Goal: Complete application form

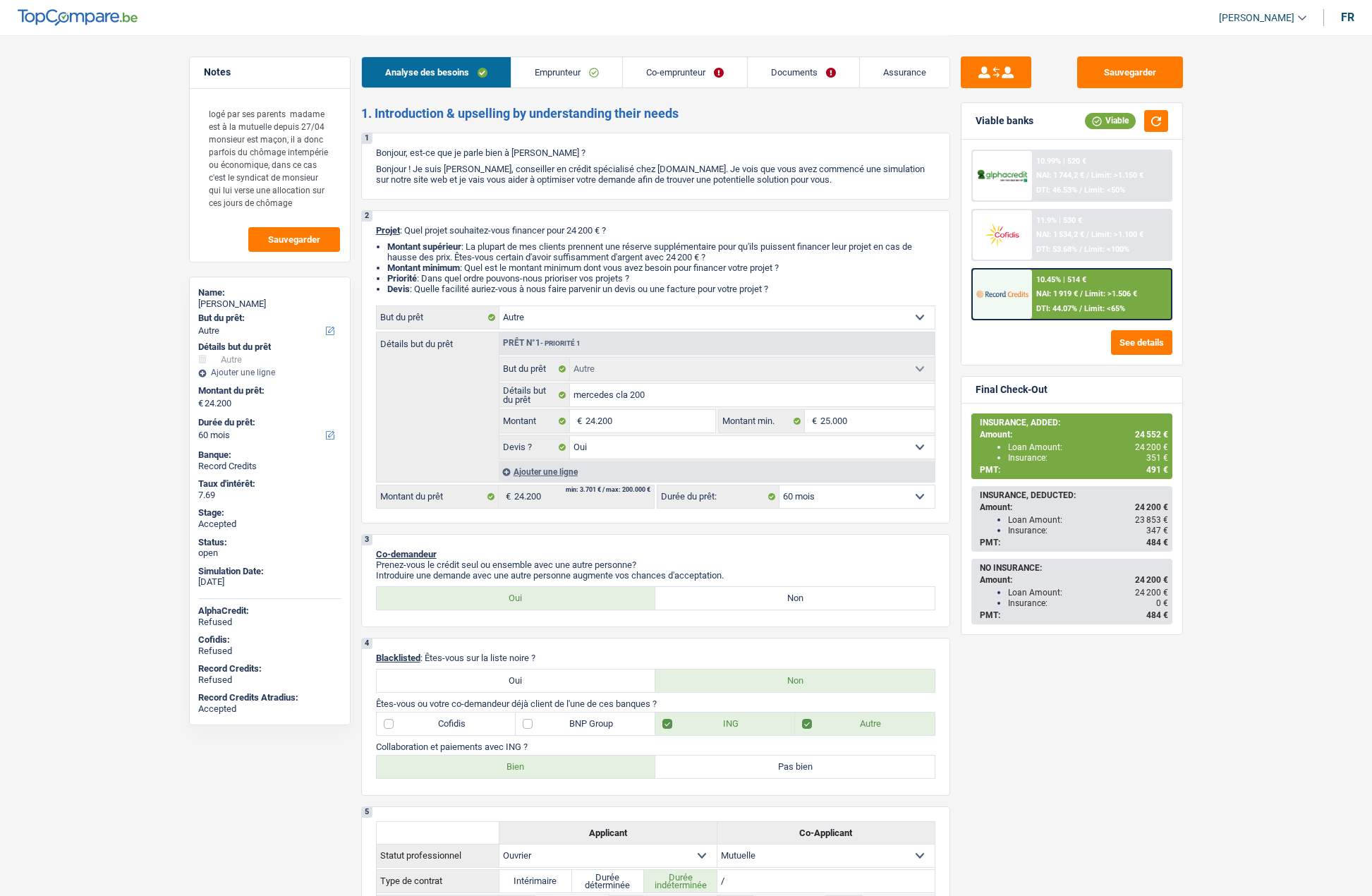
select select "other"
select select "60"
select select "other"
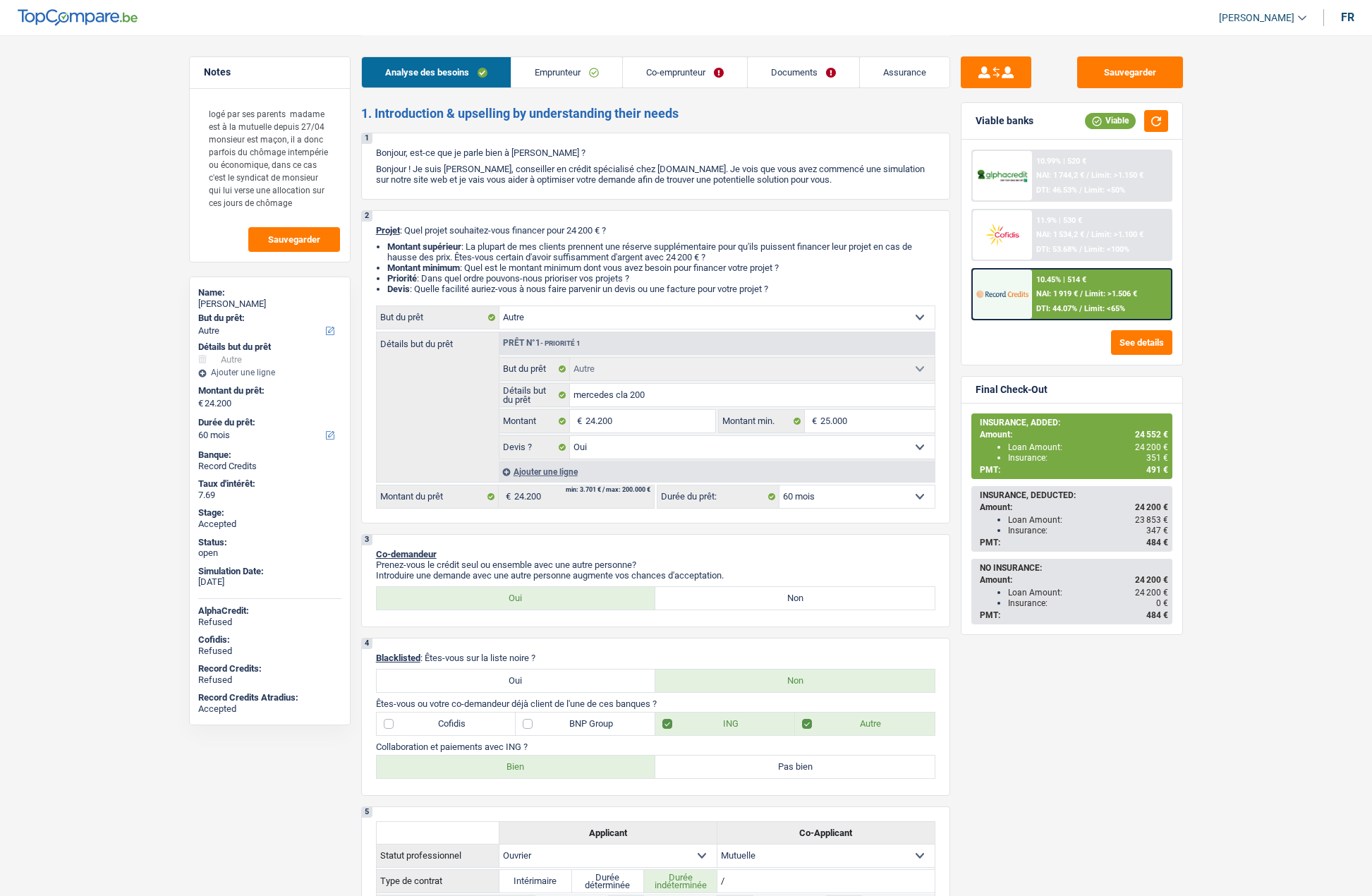
select select "yes"
select select "60"
select select "worker"
select select "mutuality"
select select "netSalary"
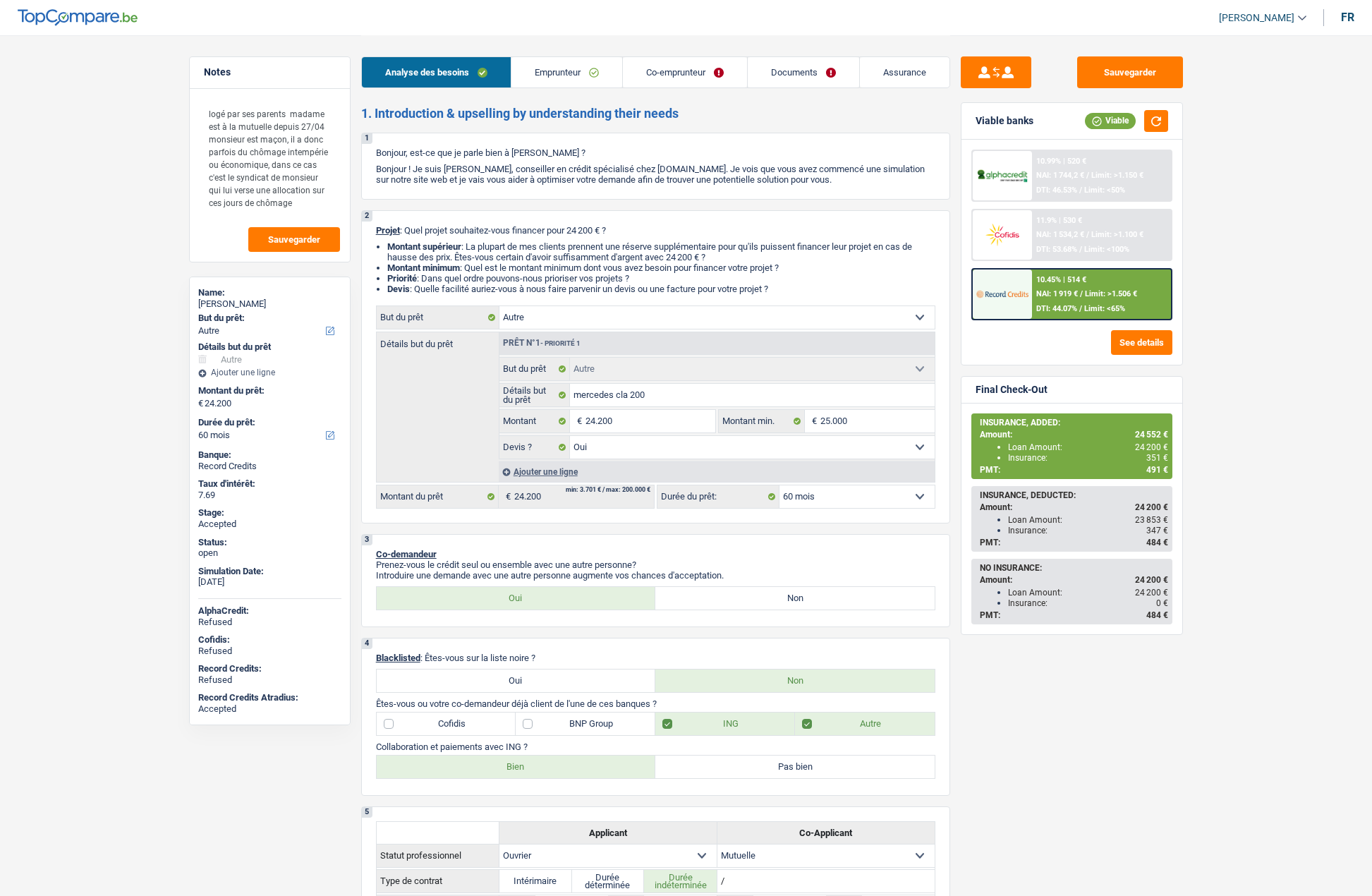
select select "mealVouchers"
select select "unemployment"
select select "mutualityIndemnity"
select select "liveWithParents"
select select "carLoan"
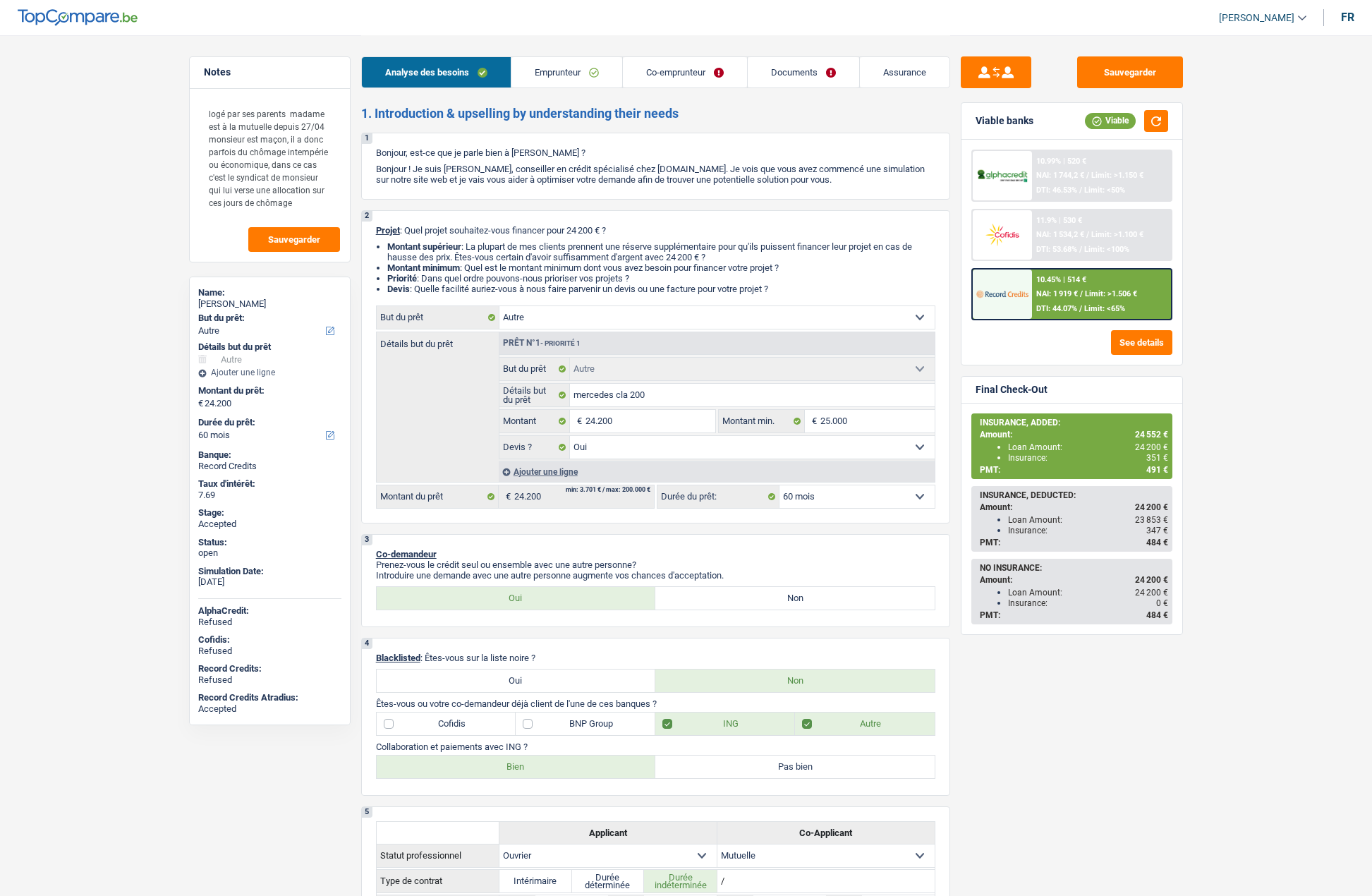
select select "60"
select select "creditConsolidation"
select select "120"
select select "cardOrCredit"
select select "other"
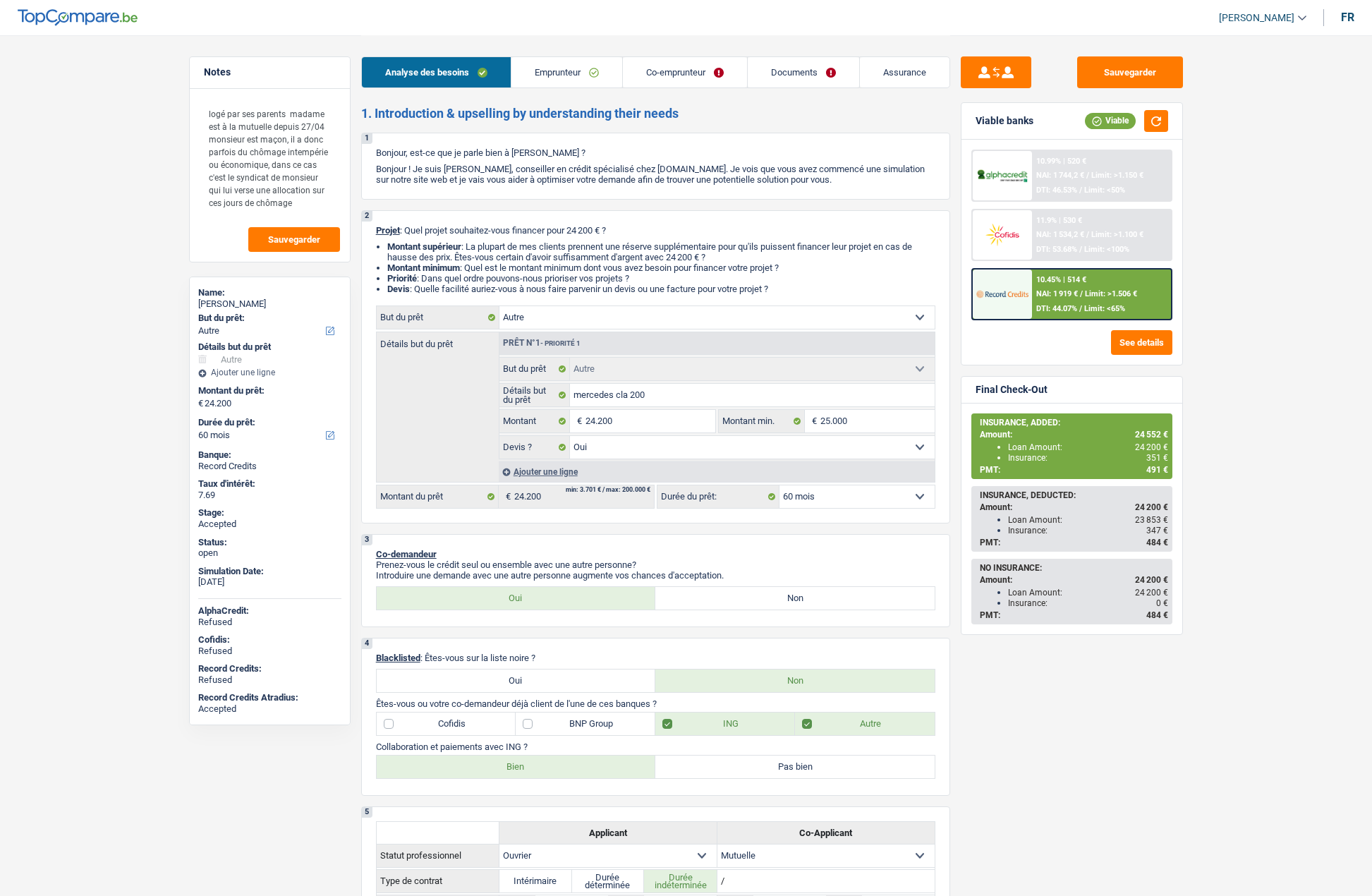
select select "other"
select select "yes"
select select "60"
click at [881, 76] on link "Assurance" at bounding box center [899, 72] width 89 height 30
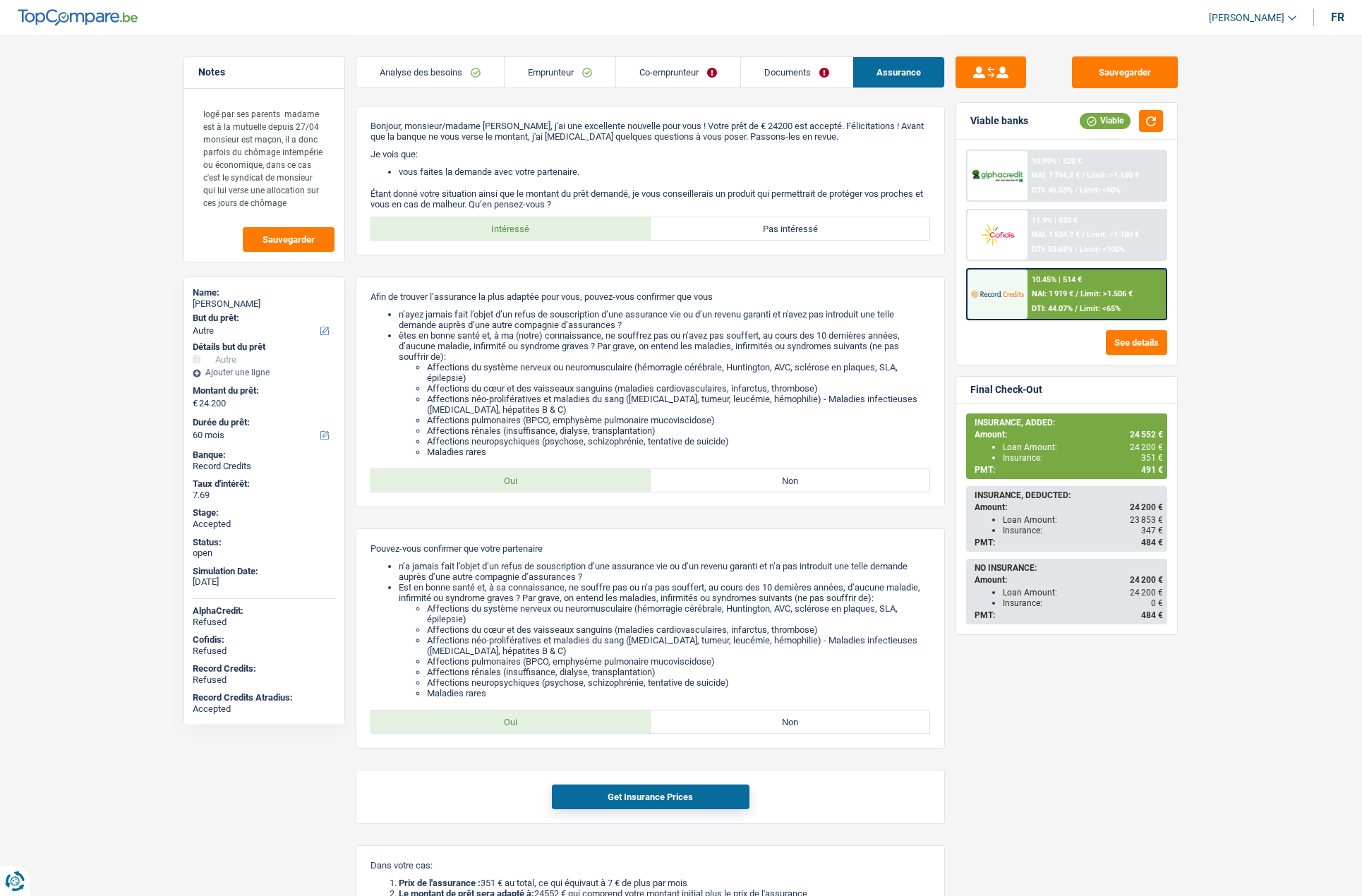
click at [1225, 14] on span "[PERSON_NAME]" at bounding box center [1247, 18] width 75 height 12
click at [1223, 127] on button "SO" at bounding box center [1221, 129] width 126 height 28
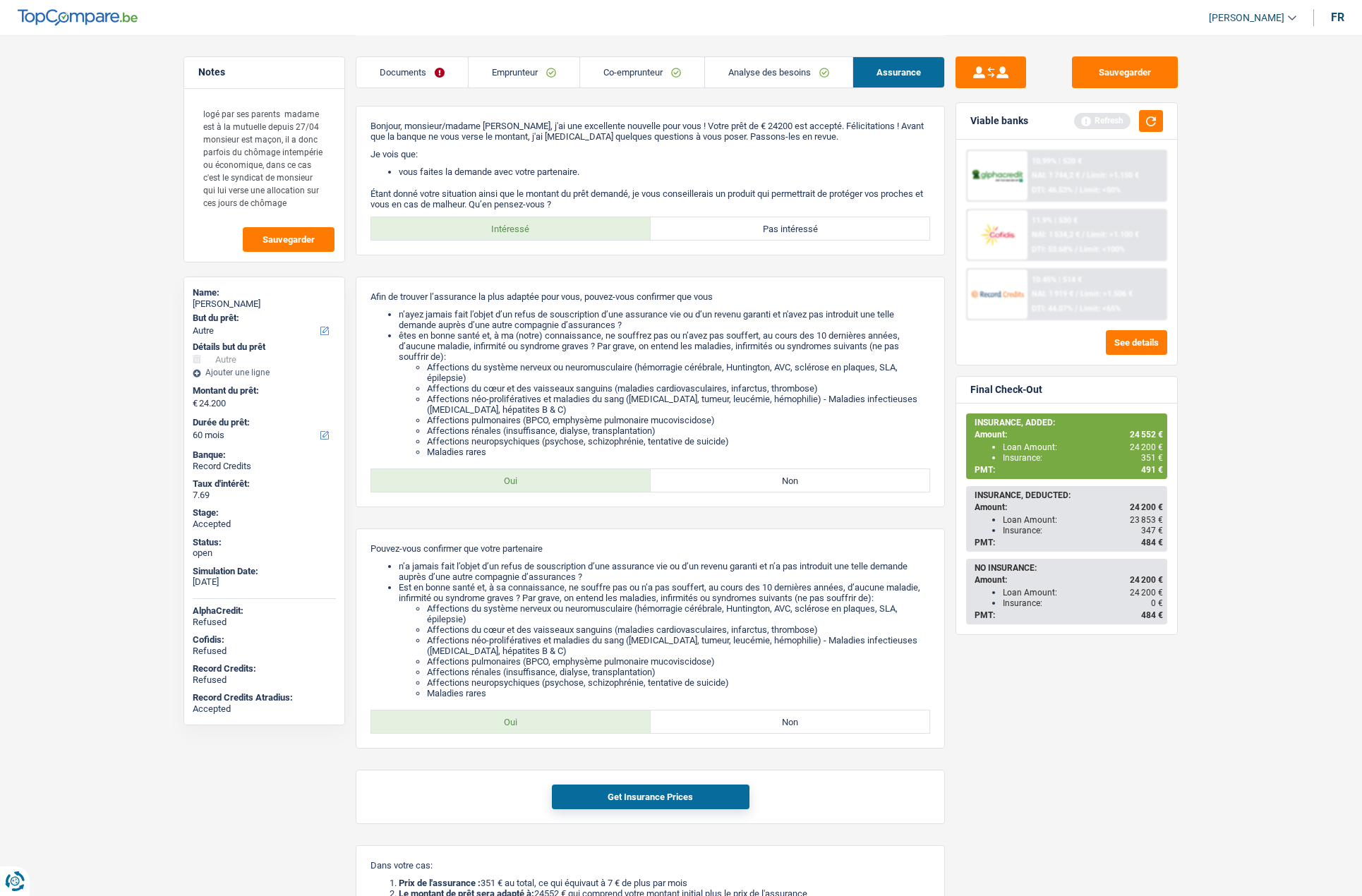
click at [421, 69] on link "Documents" at bounding box center [412, 72] width 112 height 30
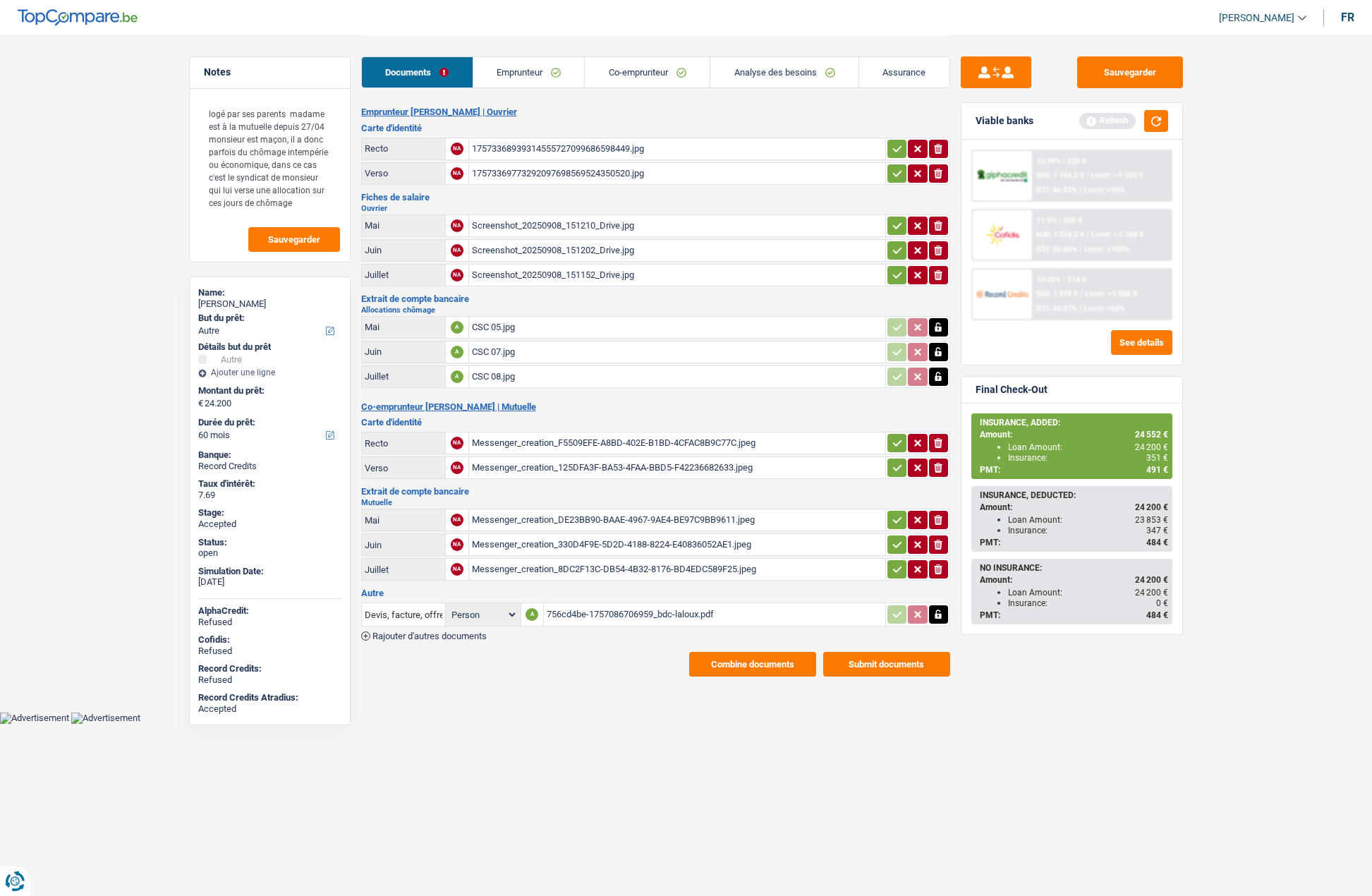
click at [720, 660] on button "Combine documents" at bounding box center [753, 663] width 127 height 24
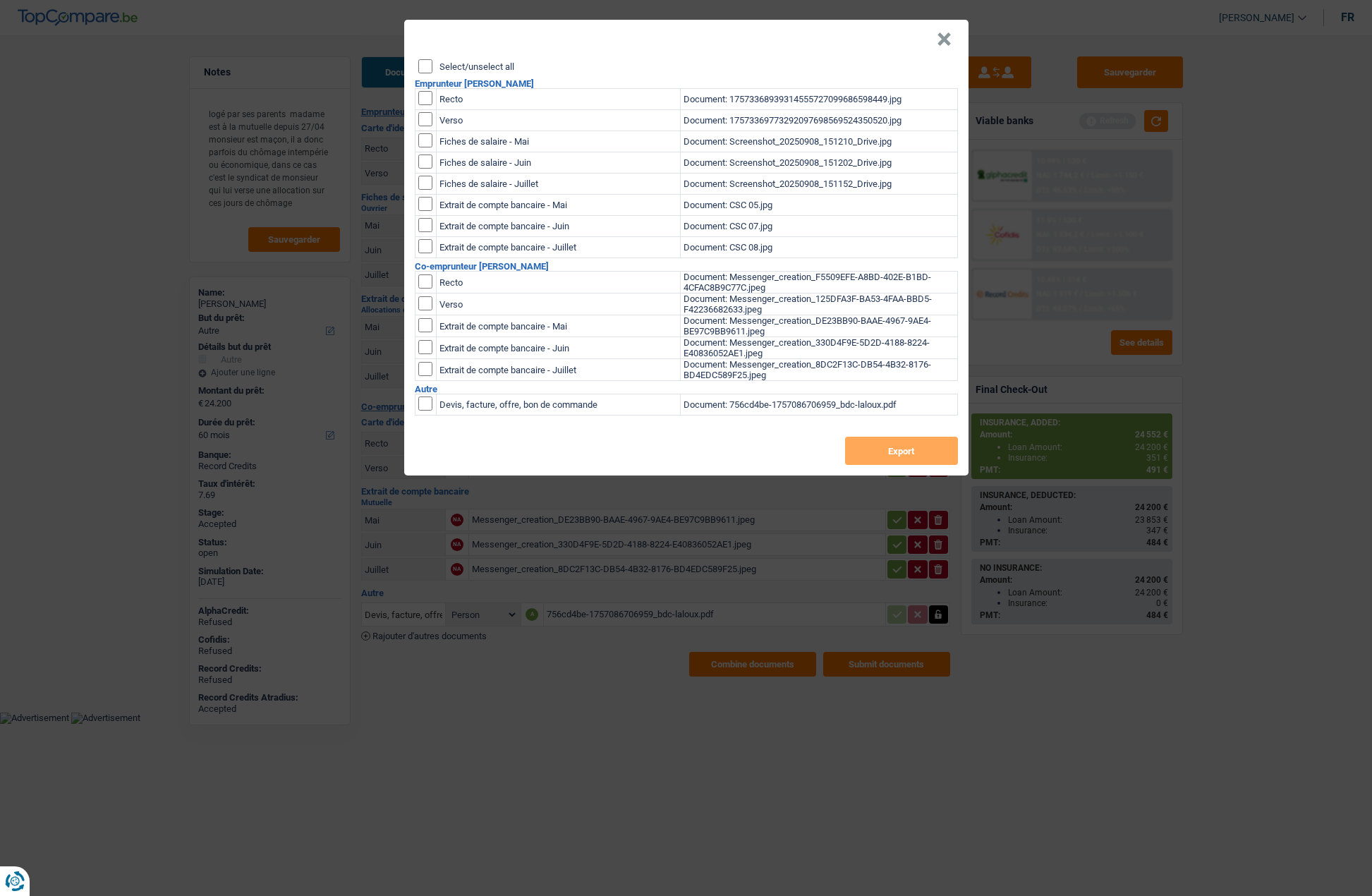
click at [476, 63] on label "Select/unselect all" at bounding box center [477, 66] width 75 height 9
click at [432, 63] on input "Select/unselect all" at bounding box center [425, 66] width 14 height 14
checkbox input "true"
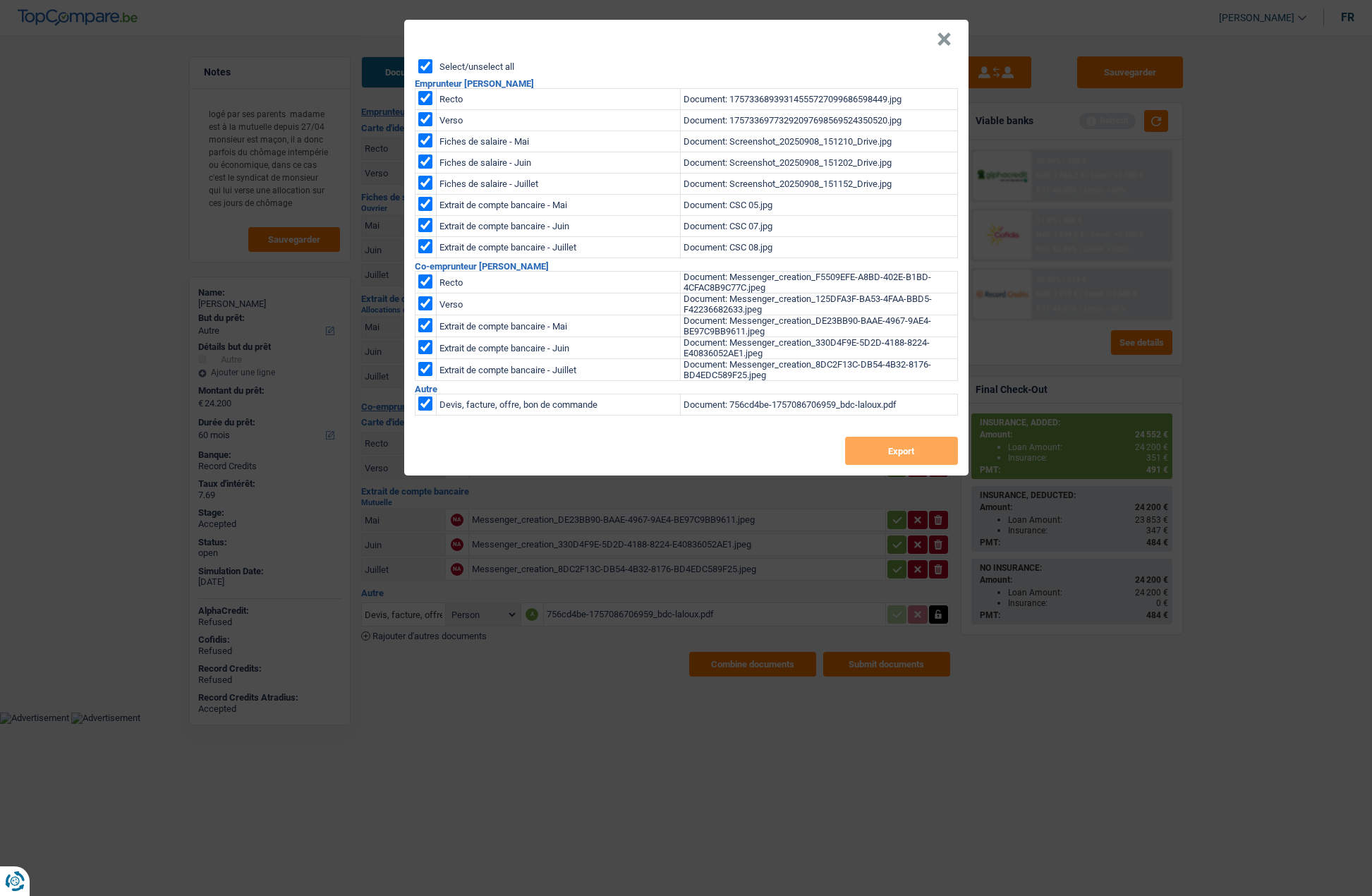
checkbox input "true"
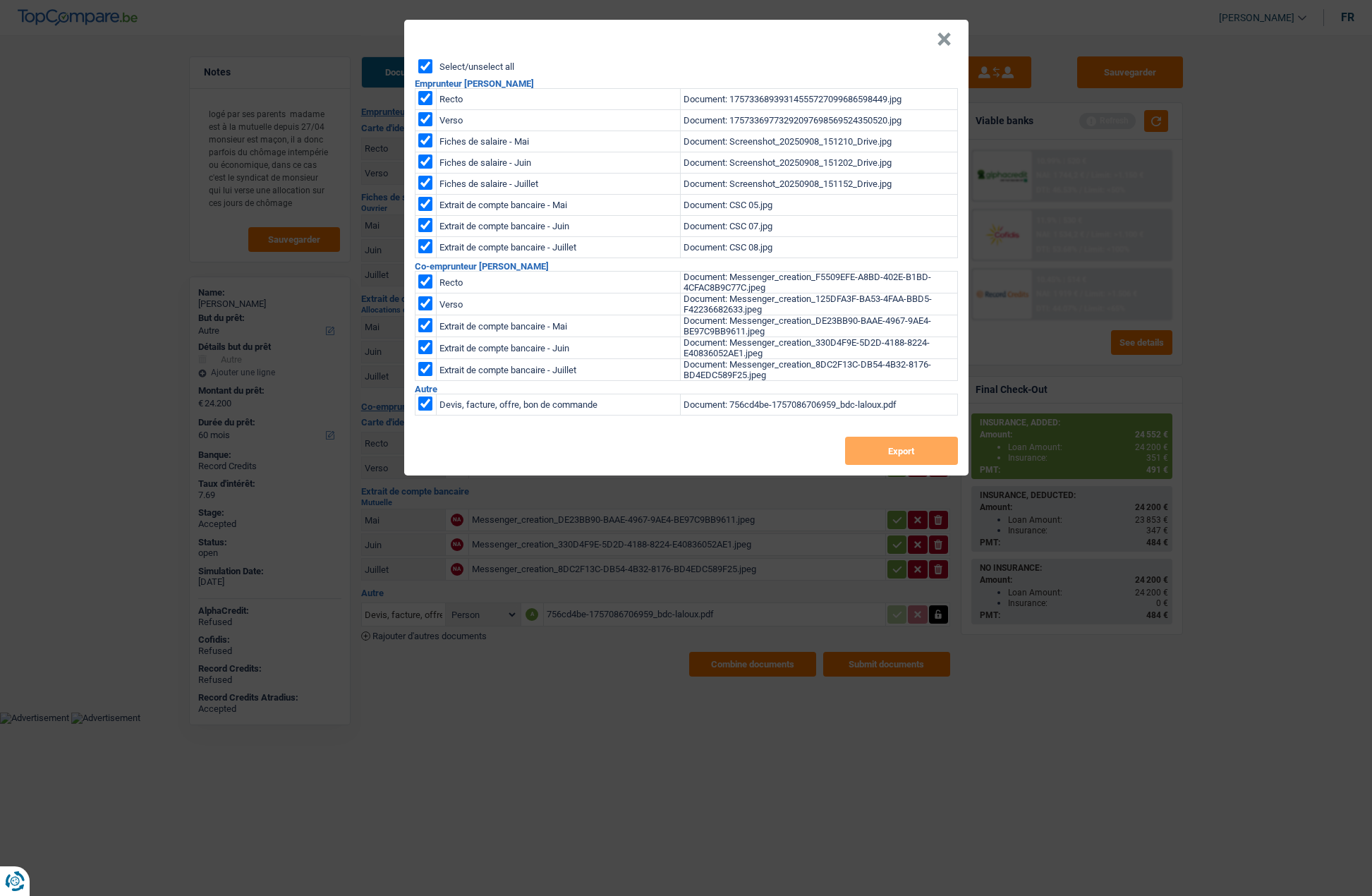
checkbox input "true"
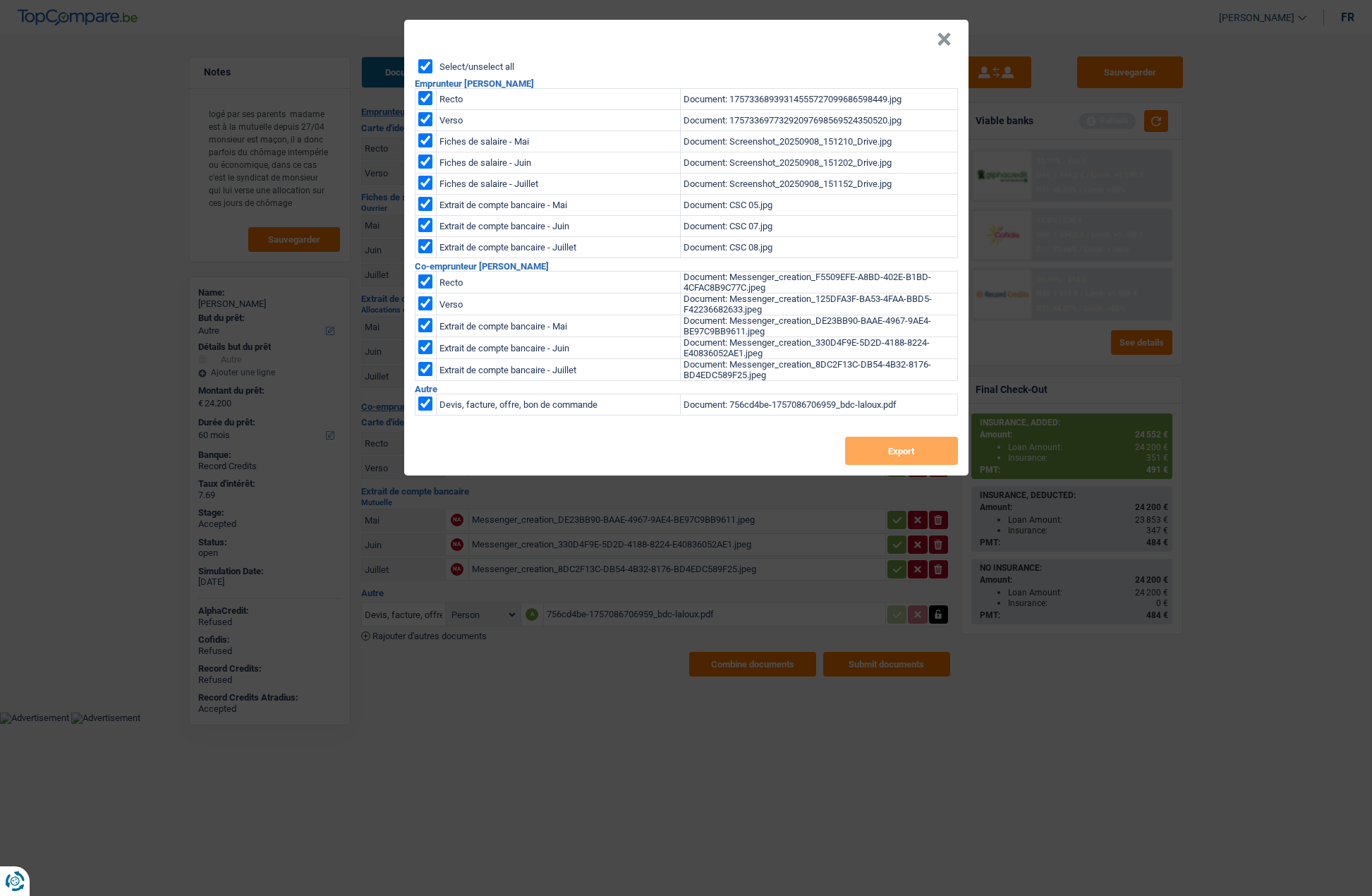
checkbox input "true"
click at [871, 460] on button "Export" at bounding box center [901, 451] width 113 height 28
click at [934, 44] on header "×" at bounding box center [686, 39] width 564 height 39
click at [946, 40] on button "×" at bounding box center [944, 39] width 15 height 14
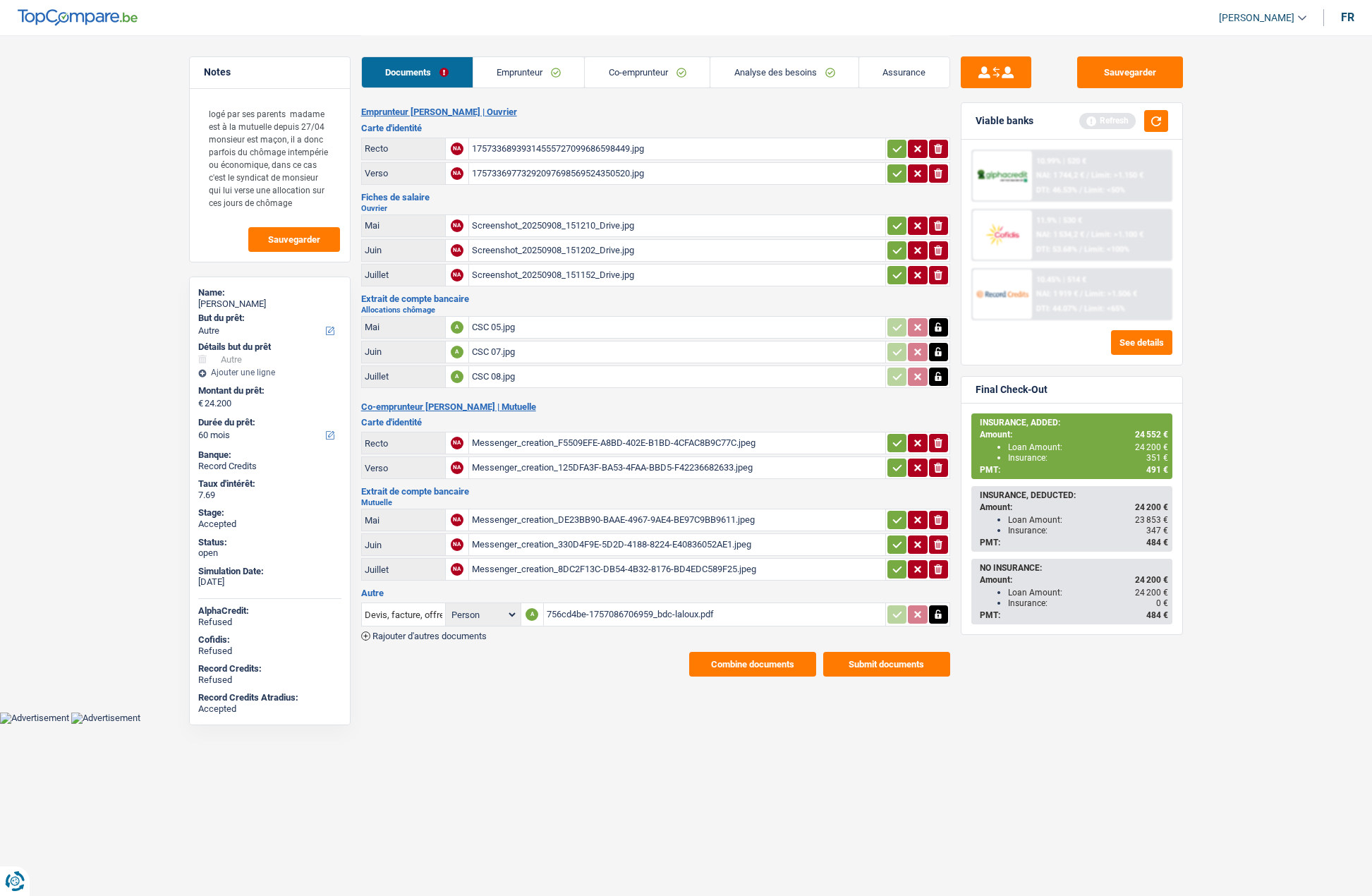
click at [906, 73] on link "Assurance" at bounding box center [904, 72] width 90 height 30
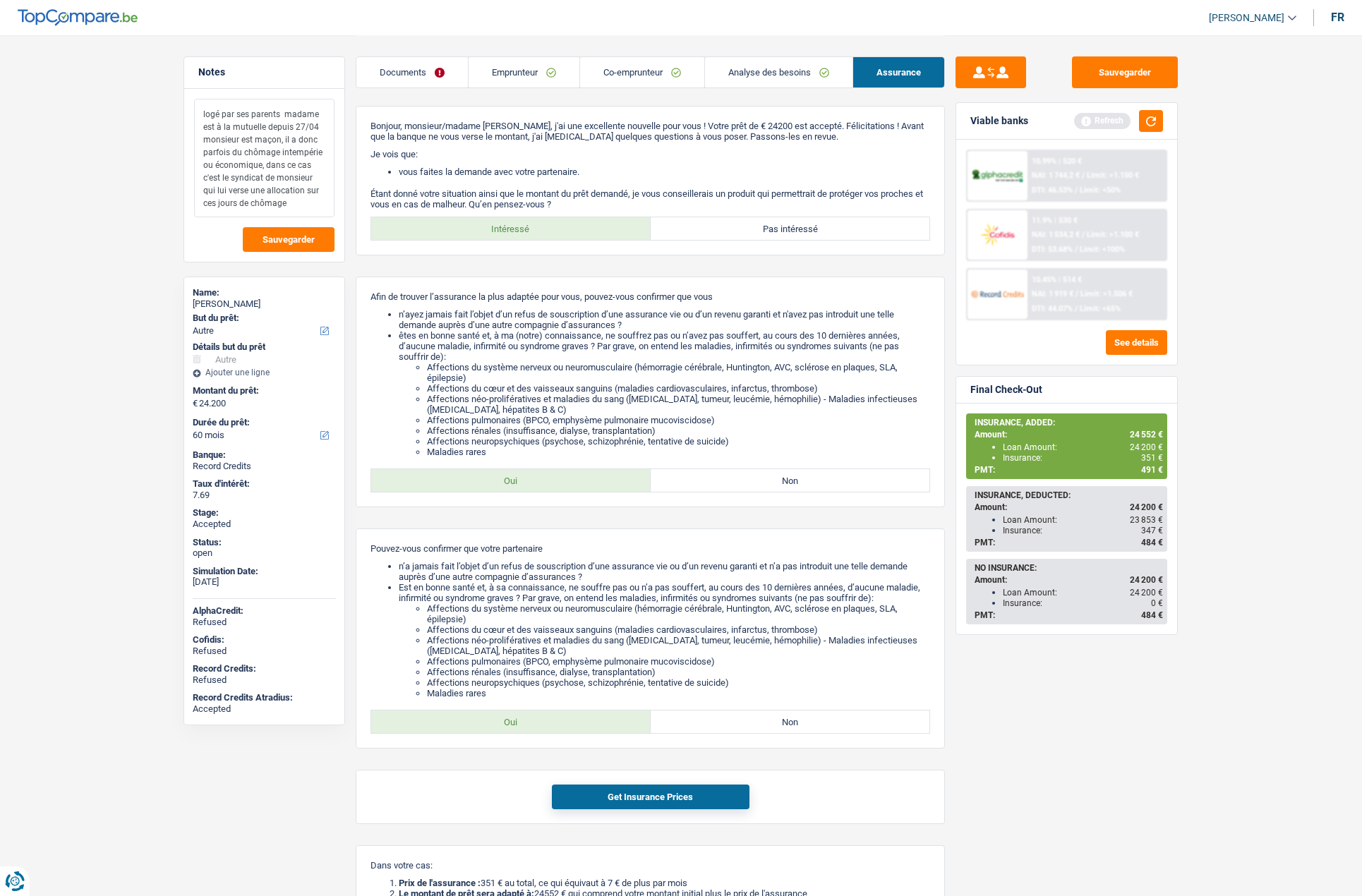
drag, startPoint x: 219, startPoint y: 138, endPoint x: 301, endPoint y: 201, distance: 103.4
click at [301, 201] on textarea "logé par ses parents madame est à la mutuelle depuis 27/04 monsieur est maçon, …" at bounding box center [265, 158] width 140 height 118
click at [302, 202] on textarea "logé par ses parents madame est à la mutuelle depuis 27/04 monsieur est maçon, …" at bounding box center [265, 158] width 140 height 118
click at [1138, 469] on div "PMT: 491 €" at bounding box center [1069, 469] width 188 height 10
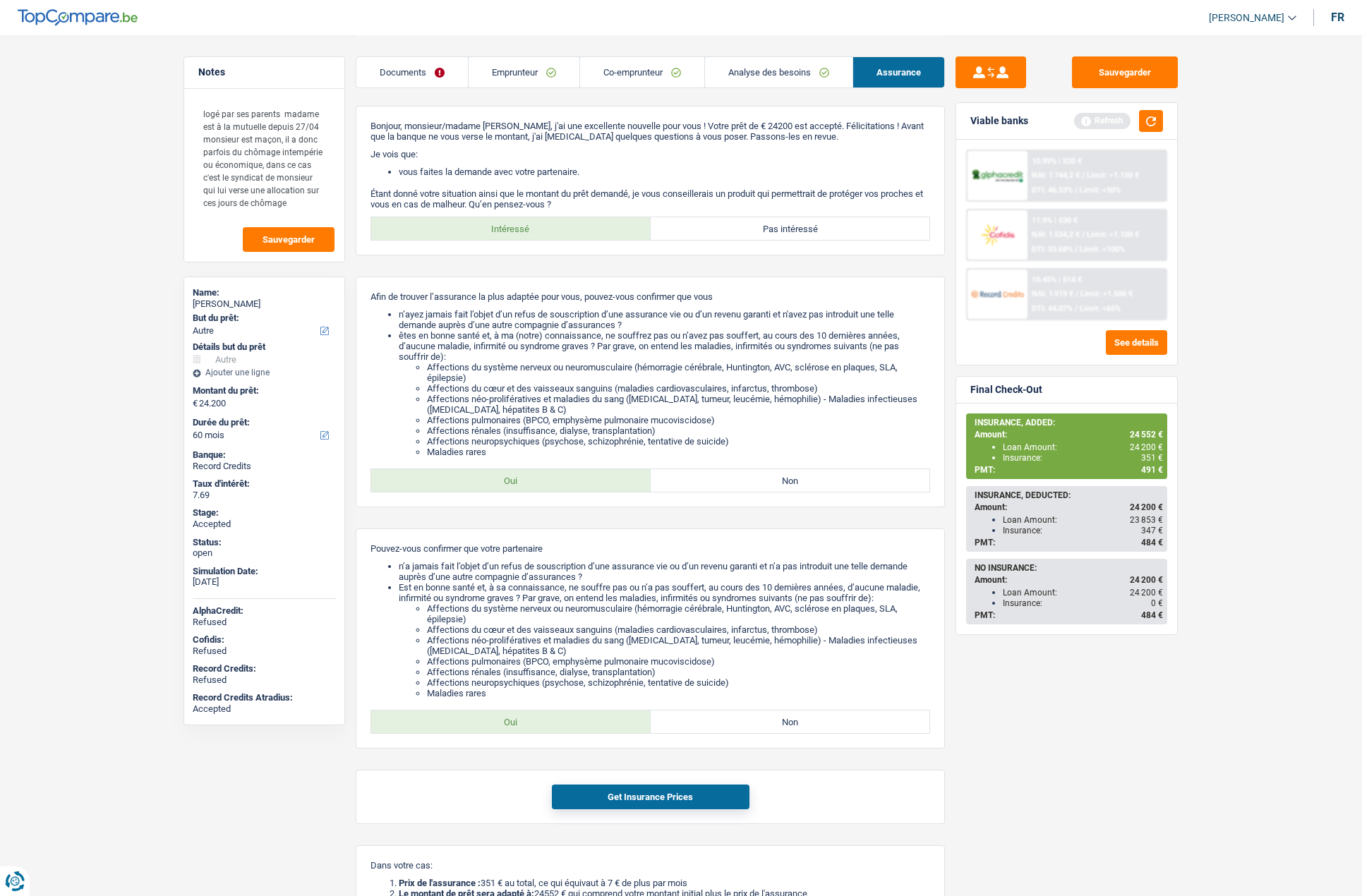
click at [1138, 469] on div "PMT: 491 €" at bounding box center [1069, 469] width 188 height 10
click at [1140, 469] on div "PMT: 491 €" at bounding box center [1069, 469] width 188 height 10
click at [1141, 469] on span "491 €" at bounding box center [1152, 469] width 22 height 10
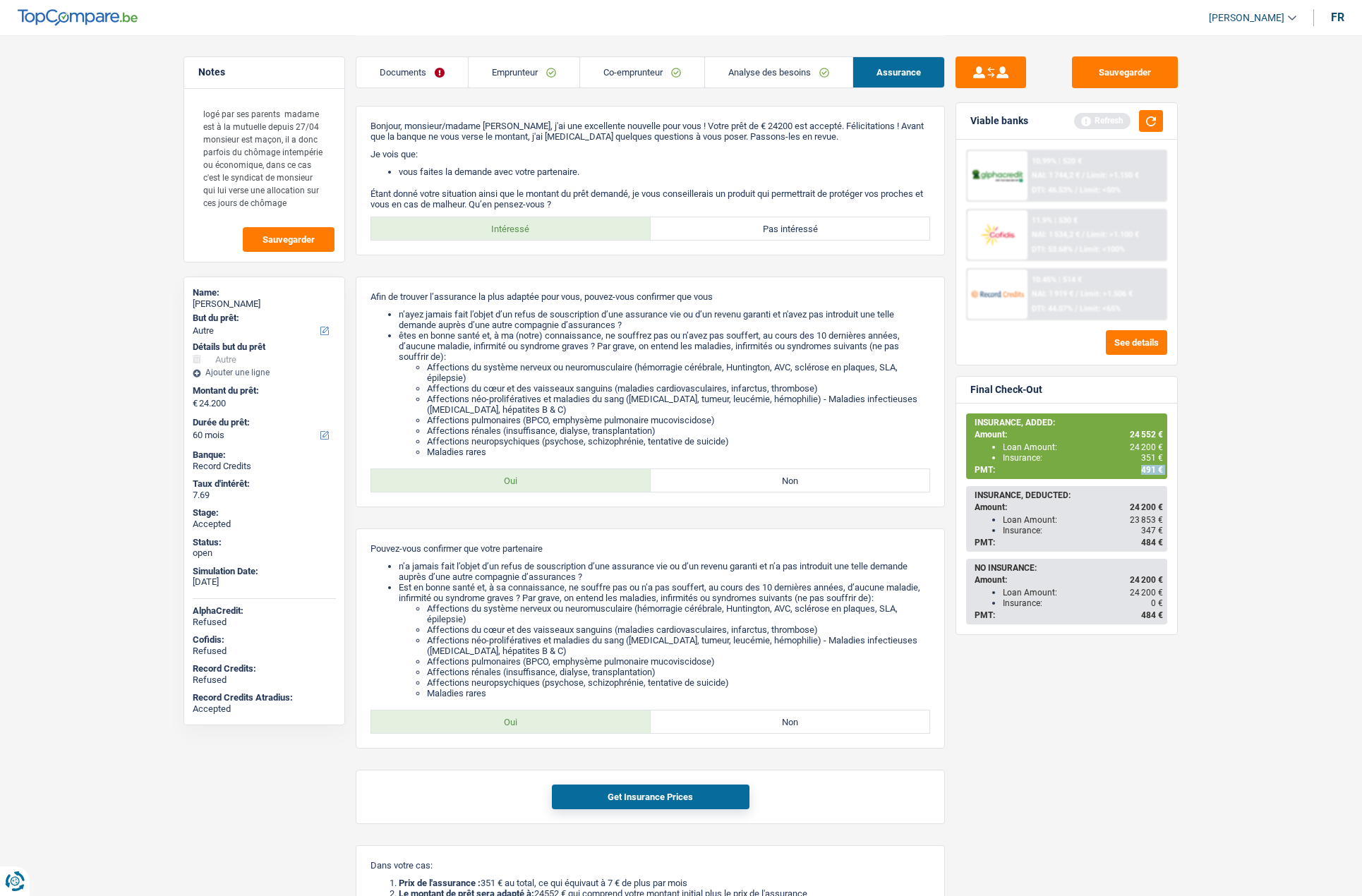
click at [1142, 468] on span "491 €" at bounding box center [1152, 469] width 22 height 10
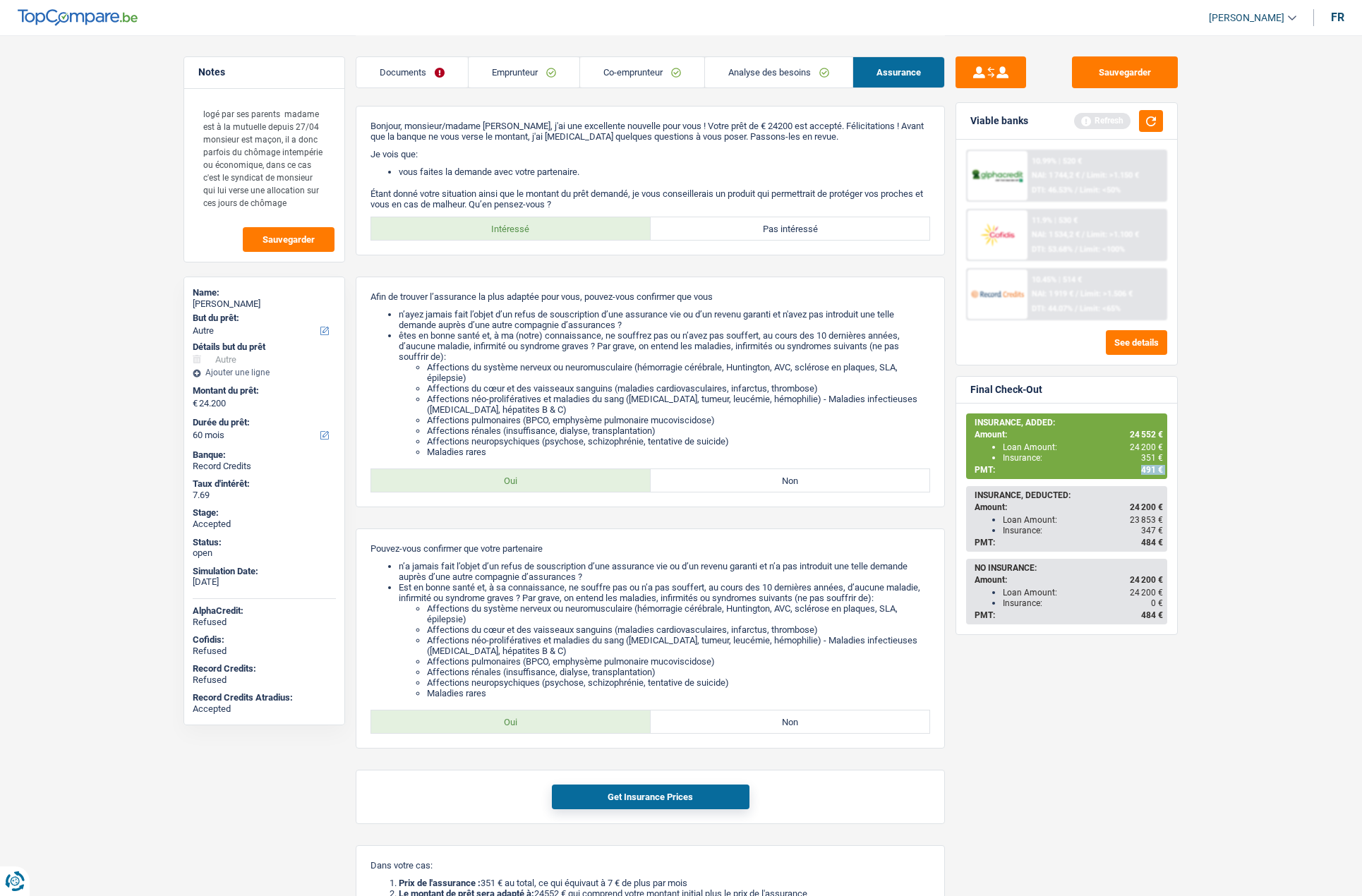
click at [1142, 468] on span "491 €" at bounding box center [1152, 469] width 22 height 10
click at [1148, 471] on span "491 €" at bounding box center [1152, 469] width 22 height 10
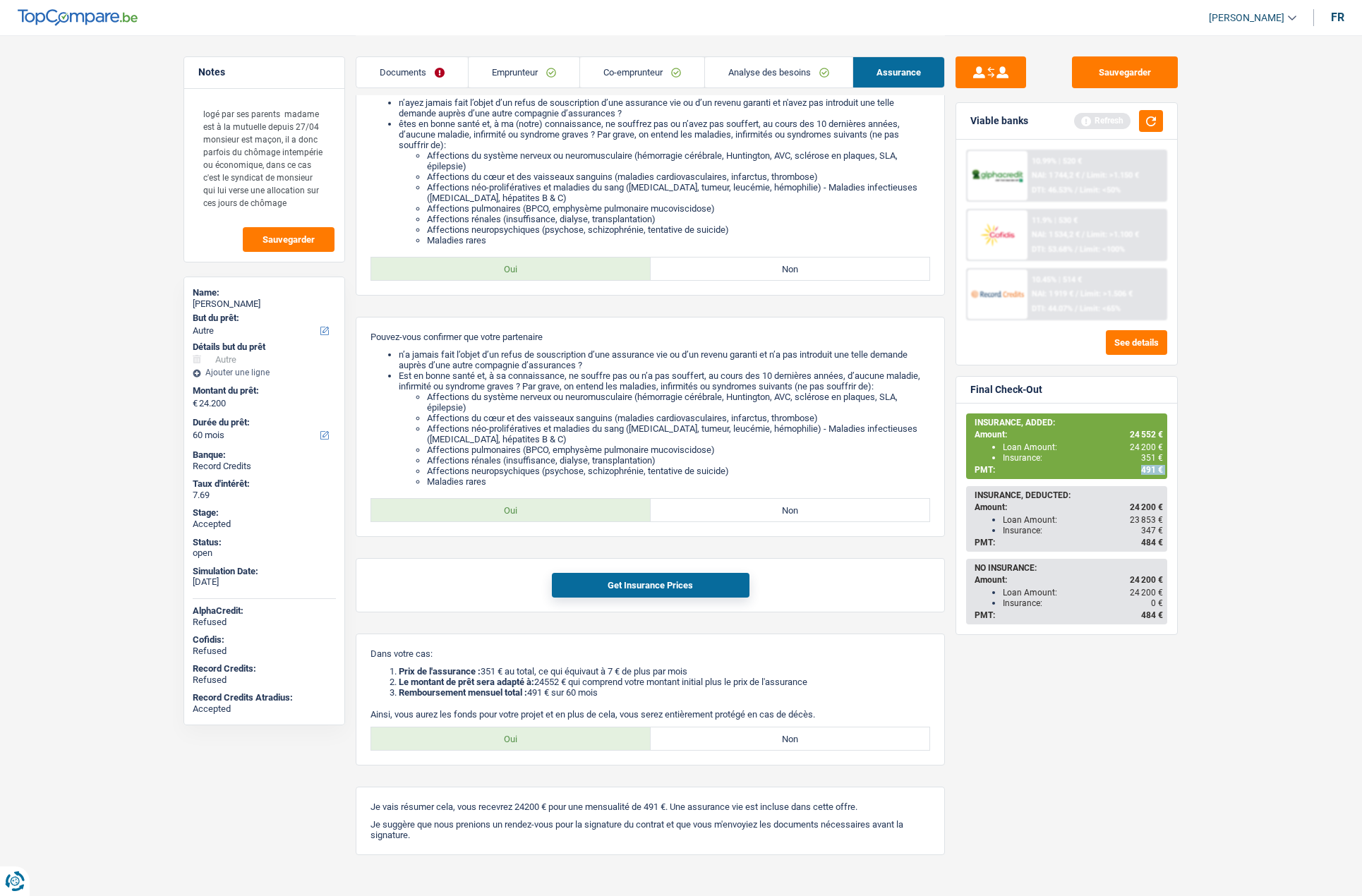
scroll to position [238, 0]
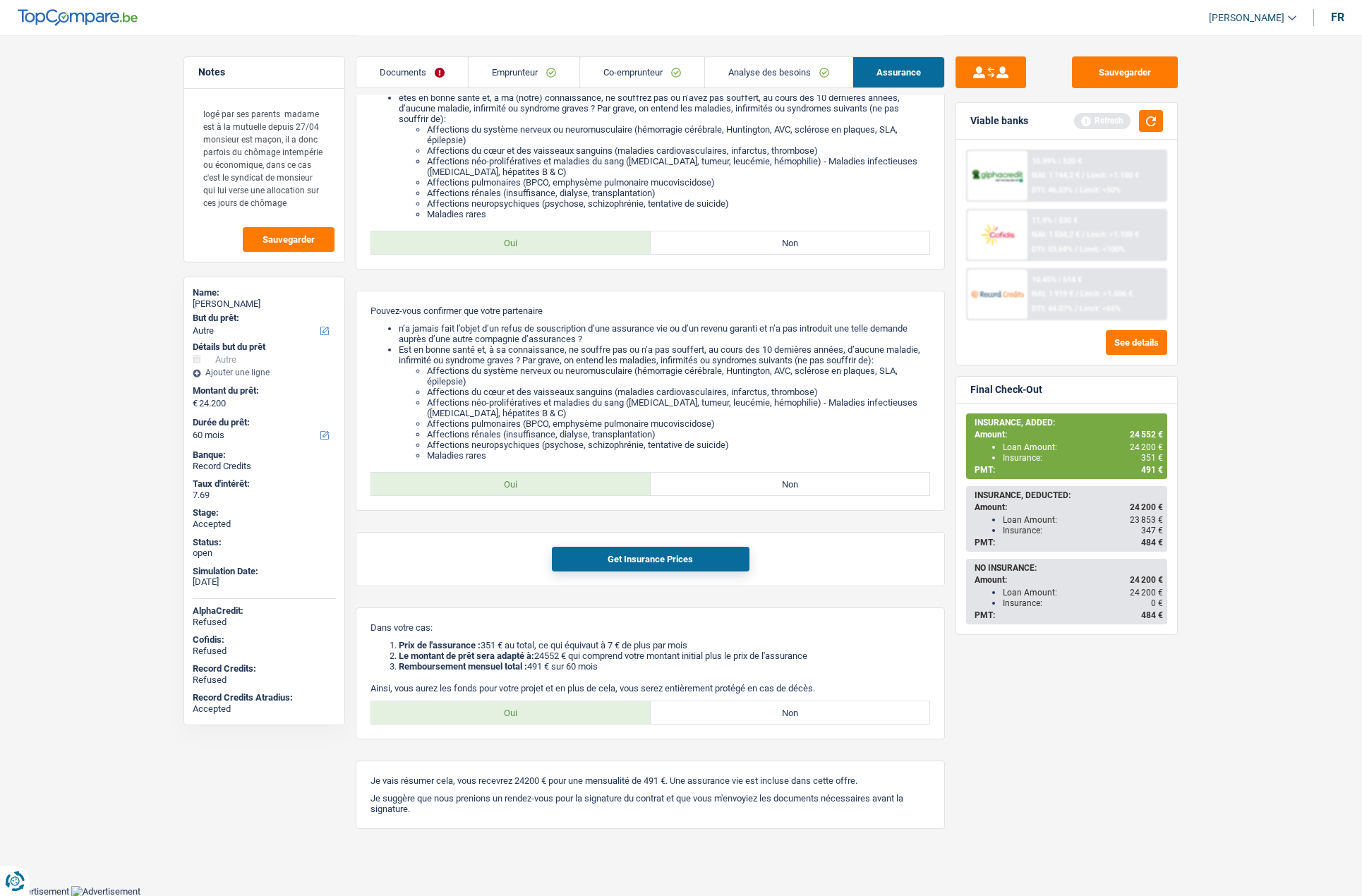
click at [955, 546] on div "Sauvegarder Viable banks Refresh 10.99% | 520 € NAI: 1 744,2 € / Limit: >1.150 …" at bounding box center [1066, 465] width 243 height 817
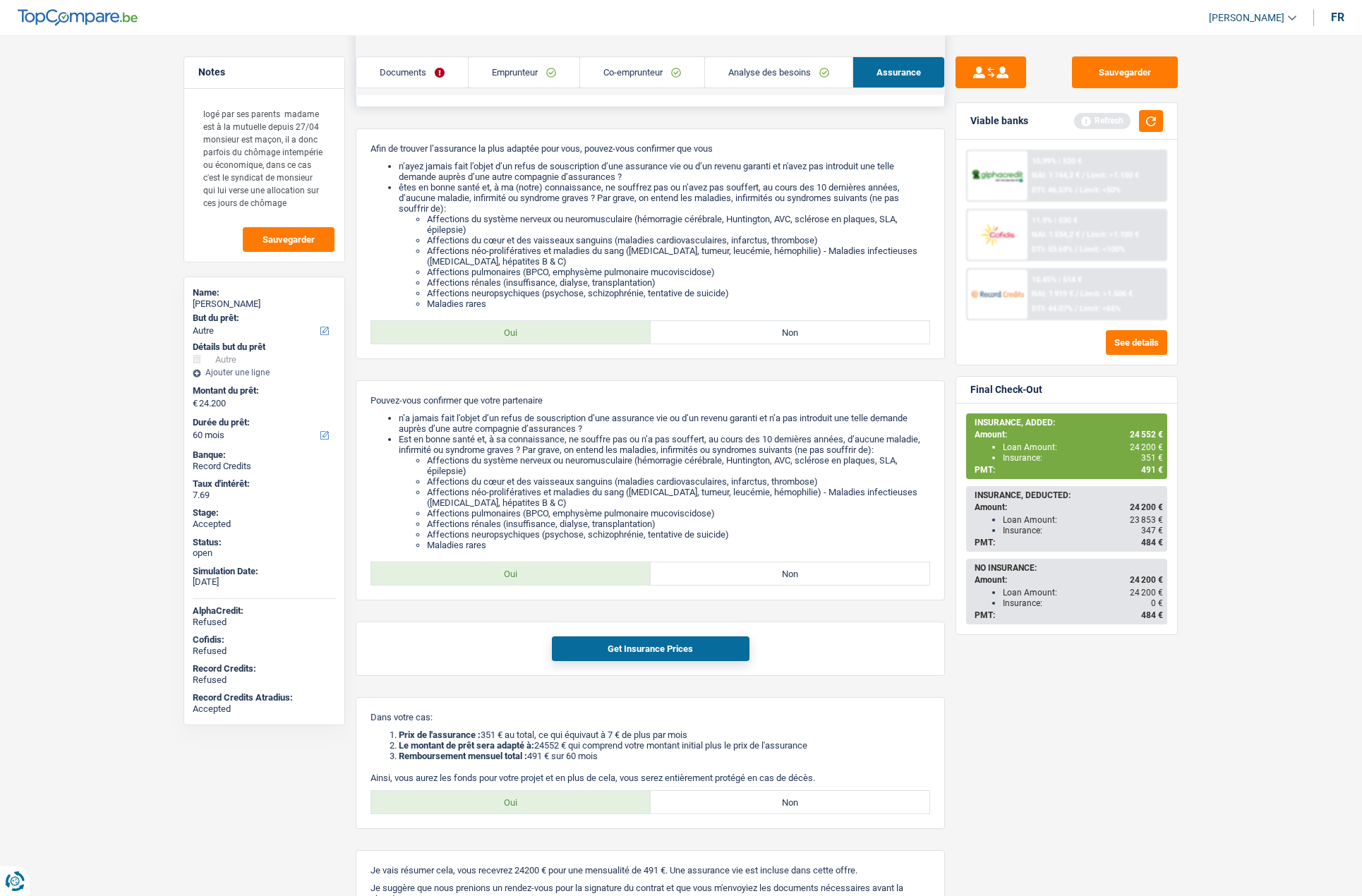
scroll to position [0, 0]
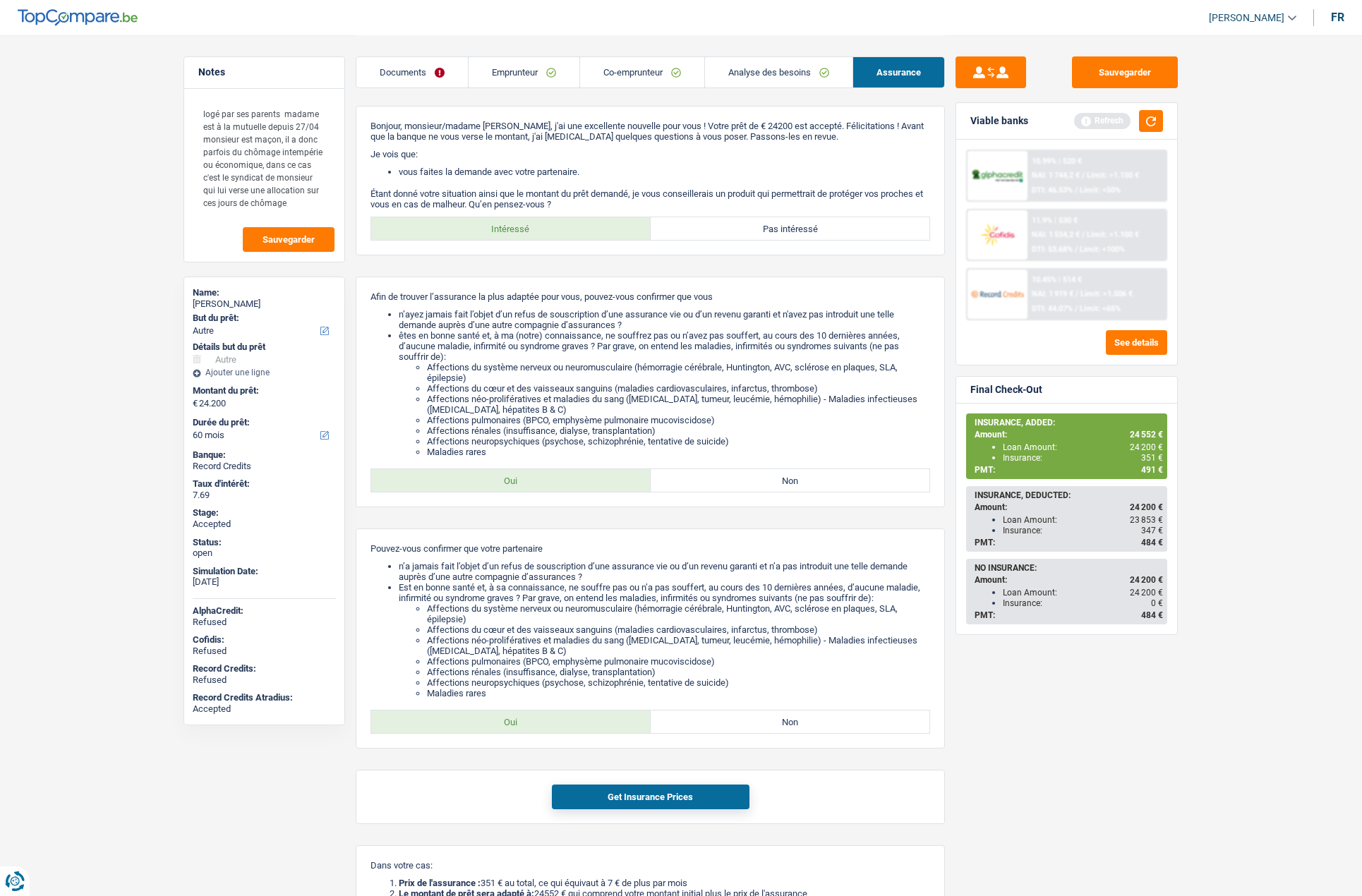
click at [407, 73] on link "Documents" at bounding box center [412, 72] width 112 height 30
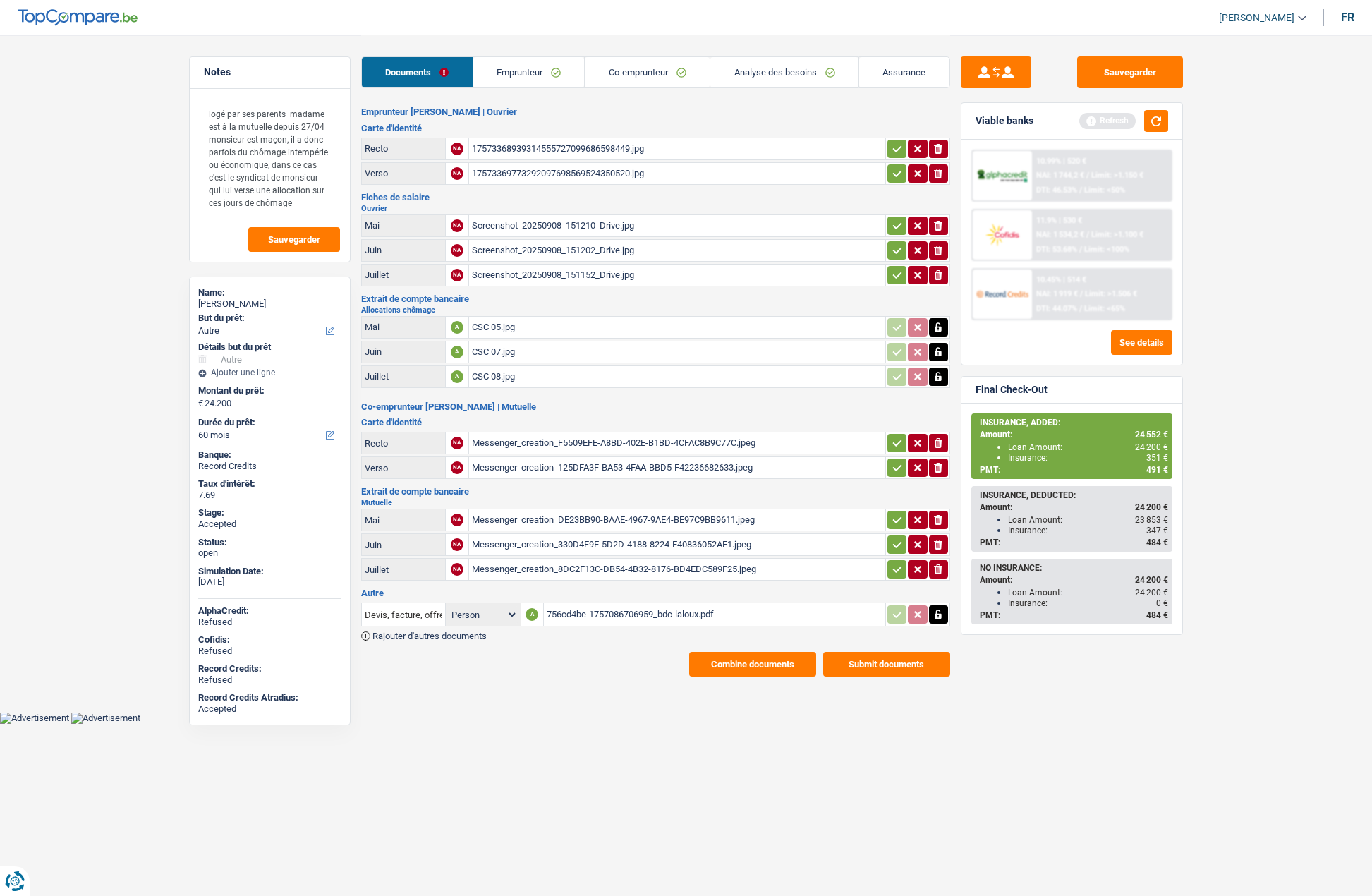
click at [584, 610] on div "756cd4be-1757086706959_bdc-laloux.pdf" at bounding box center [714, 614] width 336 height 21
click at [226, 301] on div "[PERSON_NAME]" at bounding box center [270, 304] width 143 height 11
copy div "[PERSON_NAME]"
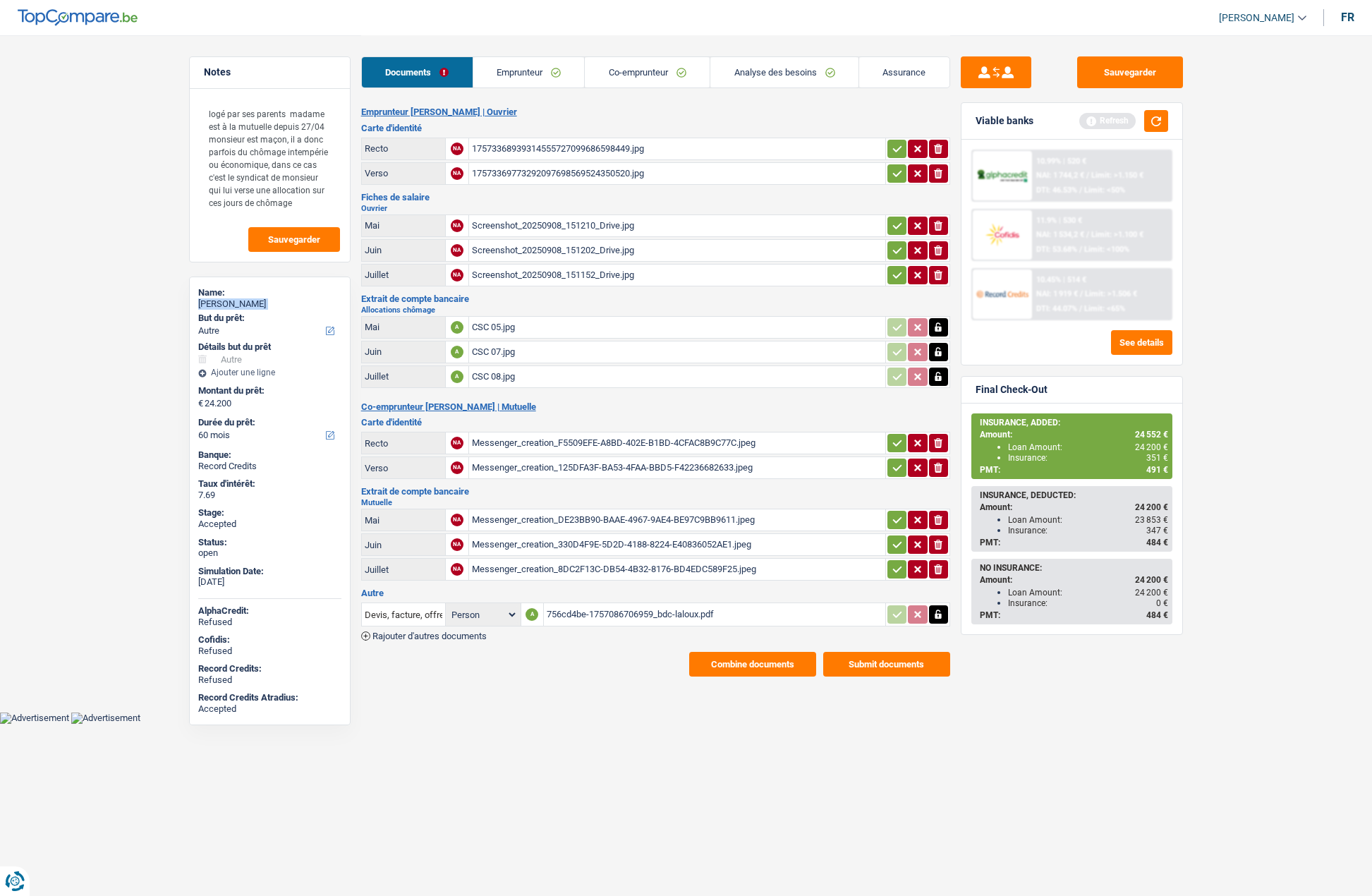
click at [901, 66] on link "Assurance" at bounding box center [904, 72] width 90 height 30
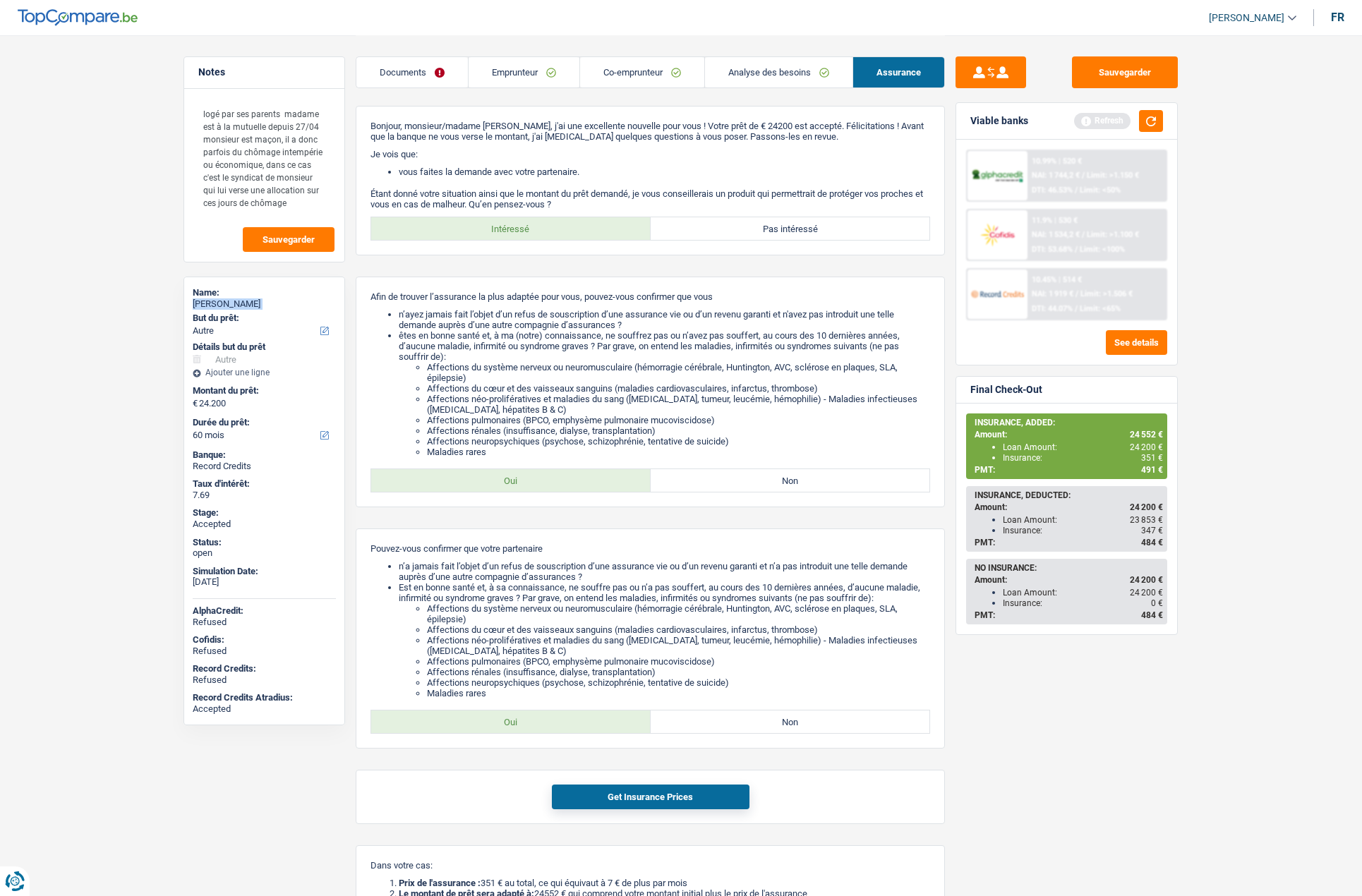
click at [1264, 18] on span "[PERSON_NAME]" at bounding box center [1247, 18] width 75 height 12
click at [1203, 130] on button "SO" at bounding box center [1221, 129] width 126 height 28
click at [506, 72] on link "Emprunteur" at bounding box center [524, 72] width 111 height 30
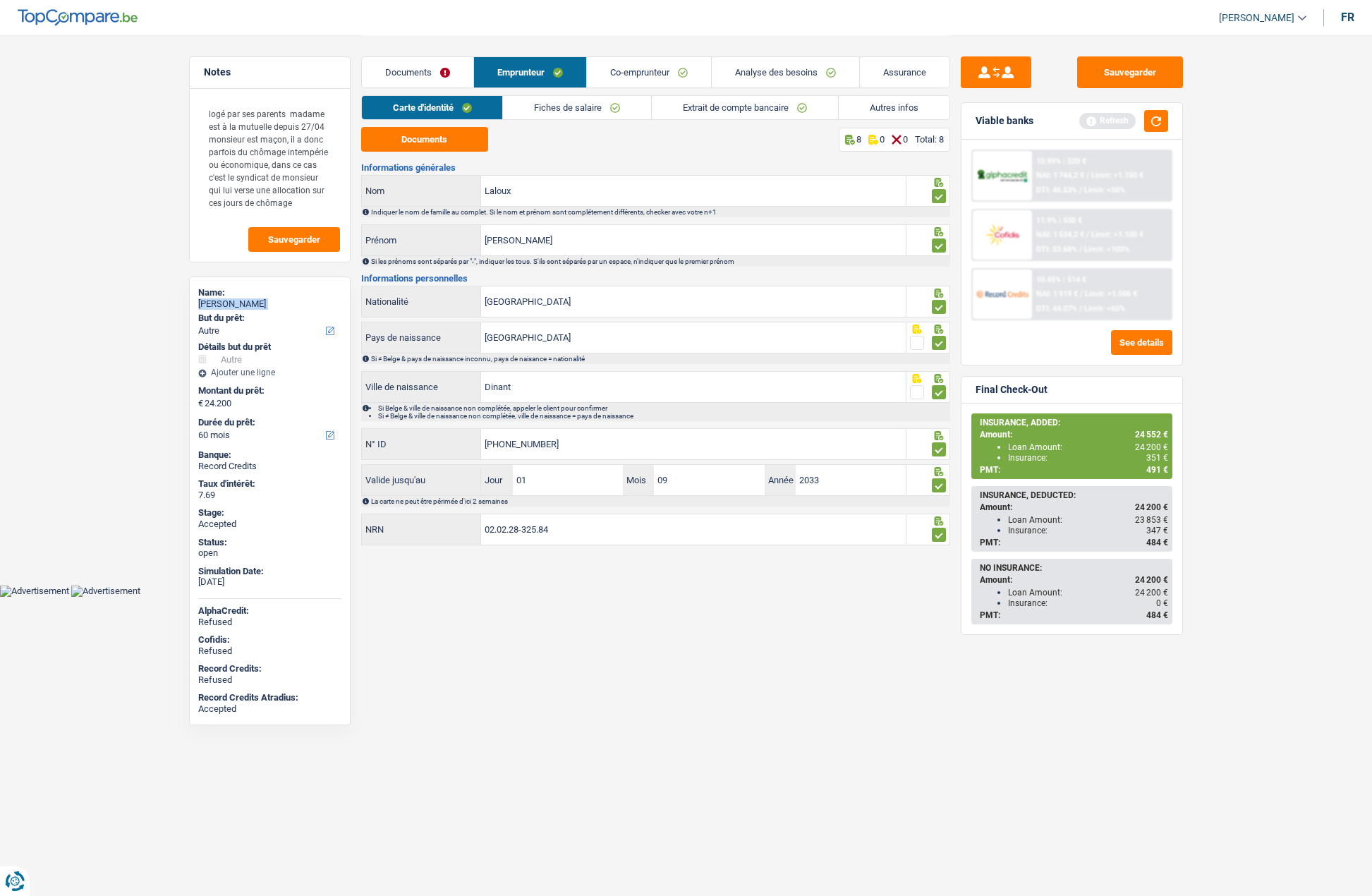
click at [872, 105] on link "Autres infos" at bounding box center [894, 108] width 111 height 24
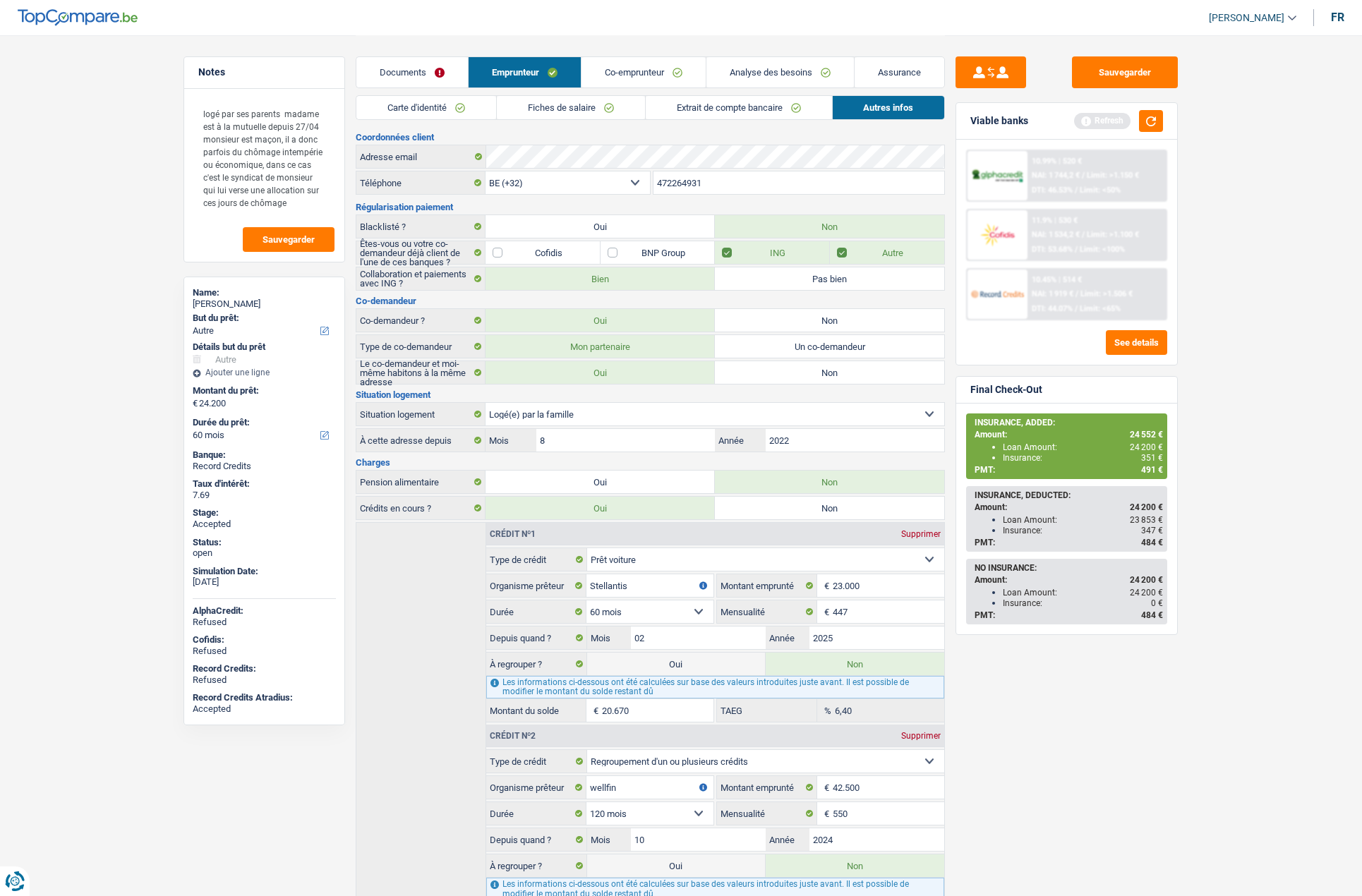
click at [687, 185] on input "472264931" at bounding box center [799, 182] width 291 height 23
click at [916, 75] on link "Assurance" at bounding box center [899, 72] width 89 height 30
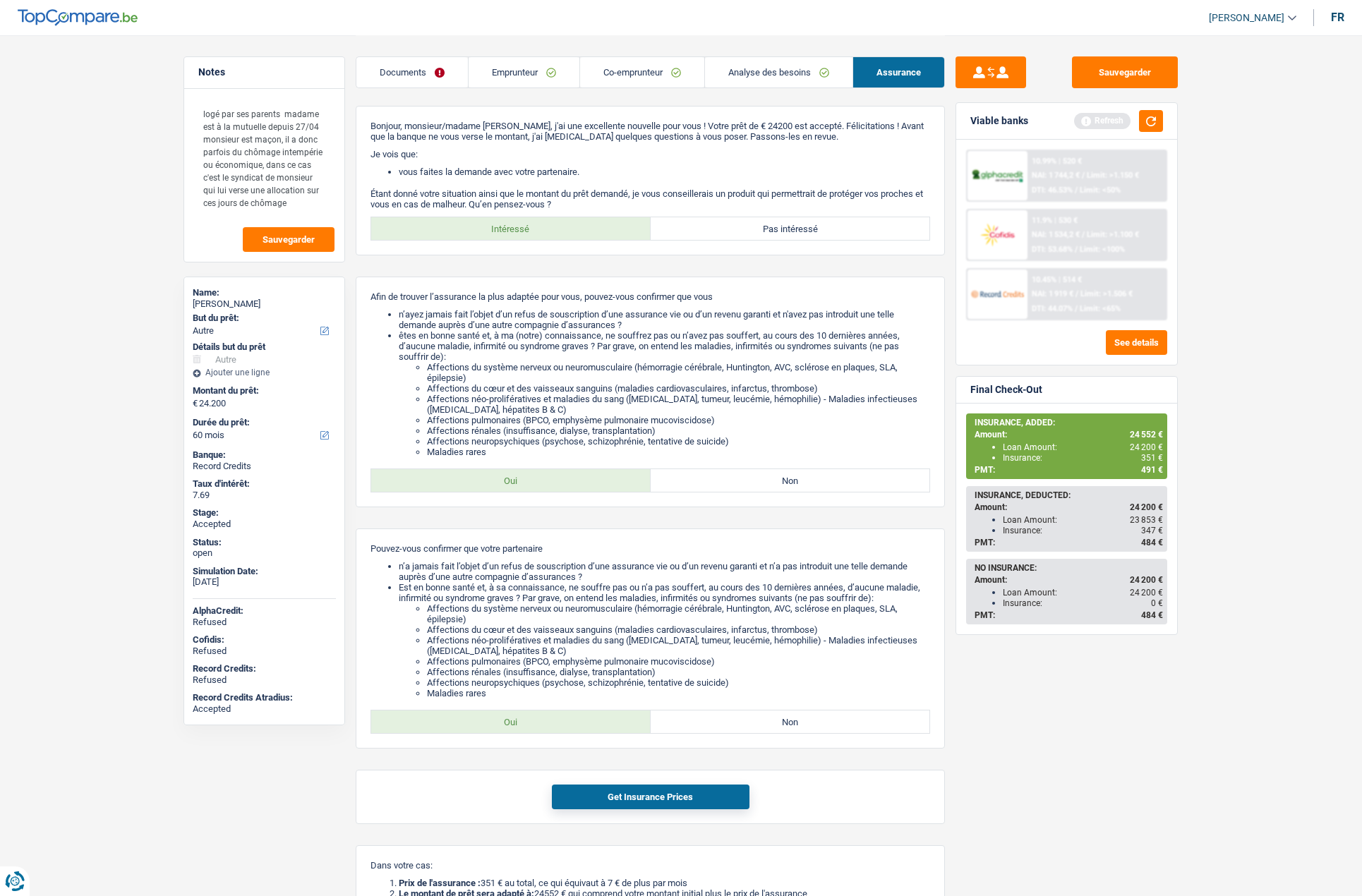
click at [1137, 438] on span "24 552 €" at bounding box center [1146, 434] width 33 height 10
copy span "24 552"
